Goal: Find specific page/section: Find specific page/section

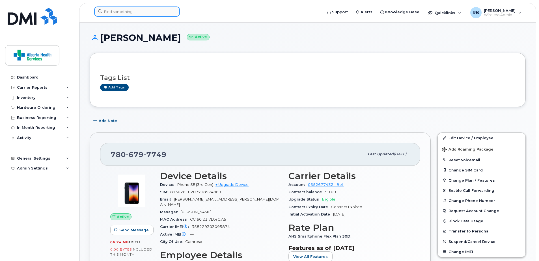
click at [118, 11] on input at bounding box center [137, 12] width 86 height 10
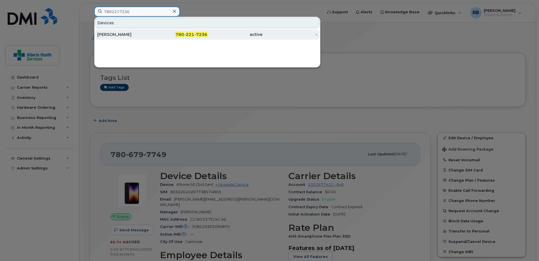
type input "7802217236"
click at [125, 34] on div "[PERSON_NAME]" at bounding box center [124, 35] width 55 height 6
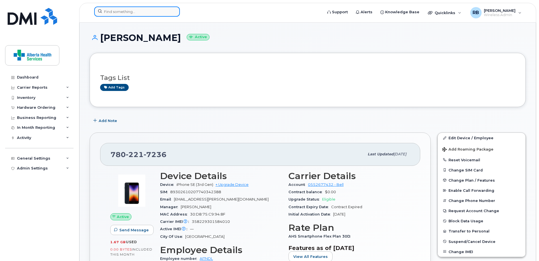
click at [122, 14] on input at bounding box center [137, 12] width 86 height 10
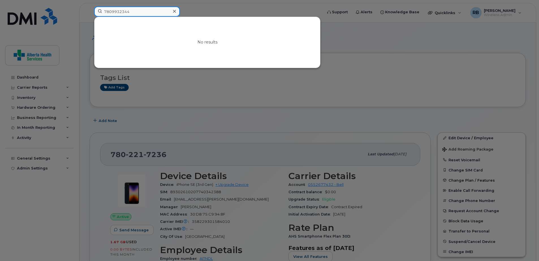
type input "7809932344"
